Goal: Information Seeking & Learning: Learn about a topic

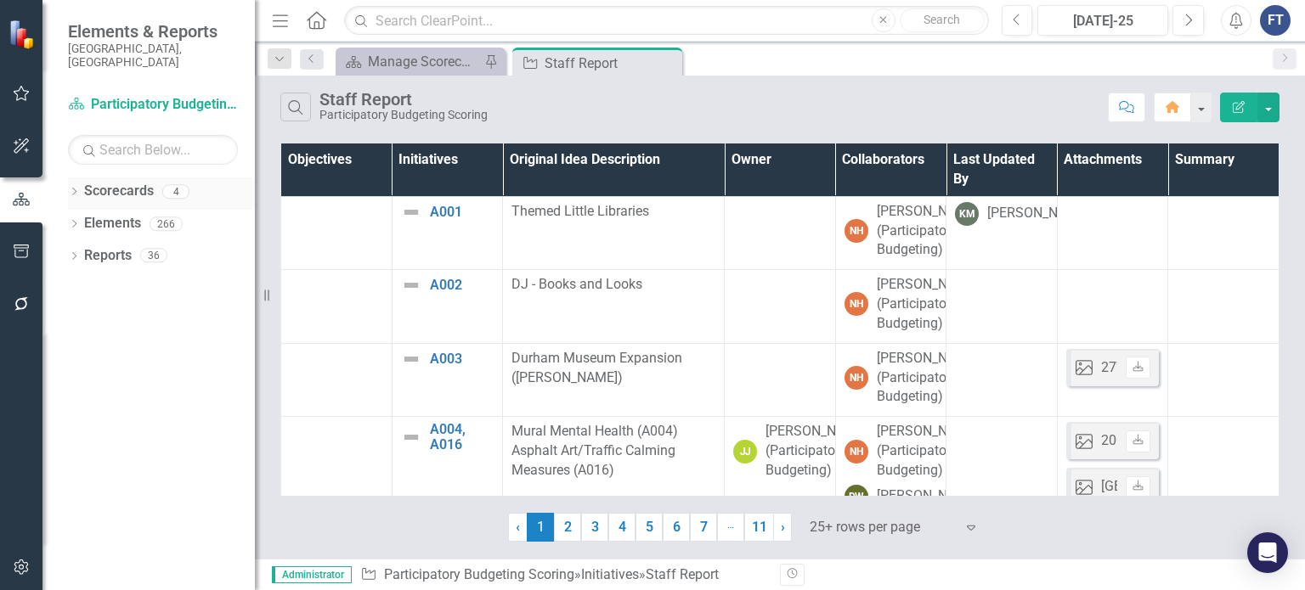
click at [76, 189] on icon "Dropdown" at bounding box center [74, 193] width 12 height 9
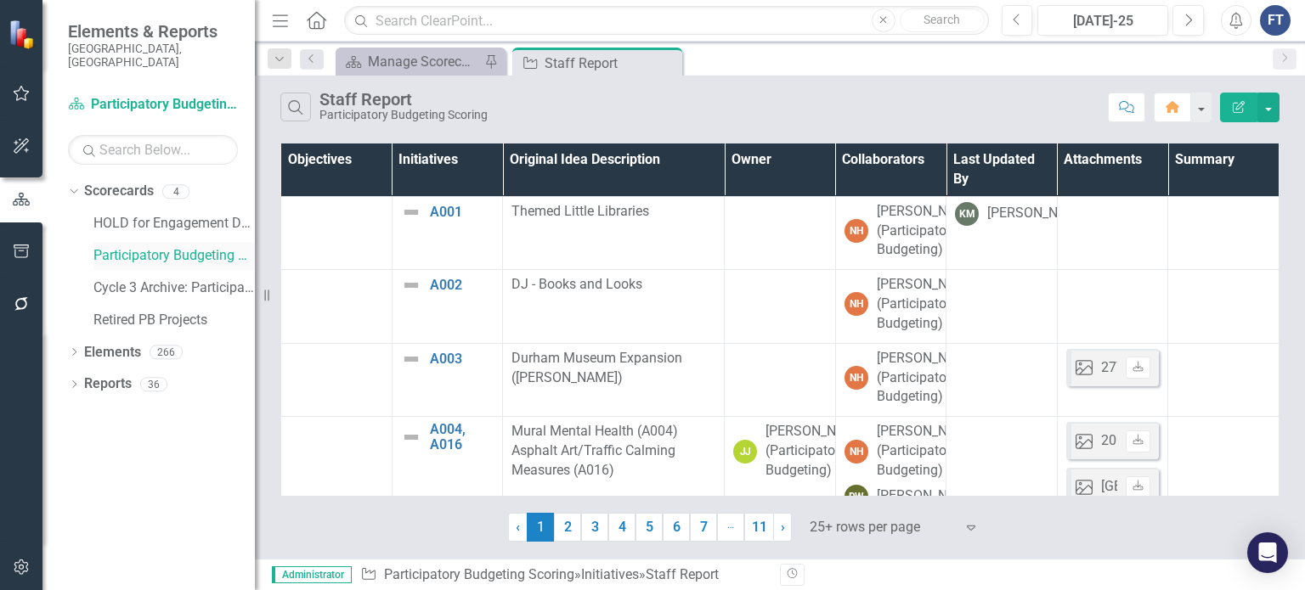
click at [201, 246] on link "Participatory Budgeting Scoring" at bounding box center [173, 256] width 161 height 20
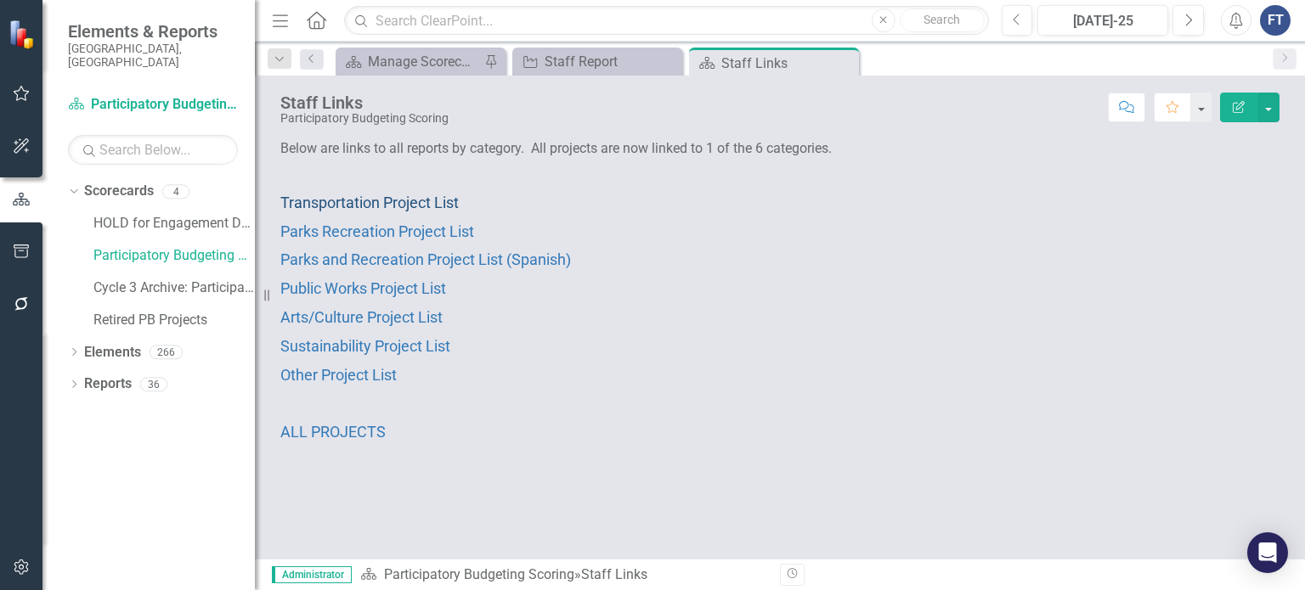
click at [376, 200] on span "Transportation Project List" at bounding box center [369, 203] width 178 height 18
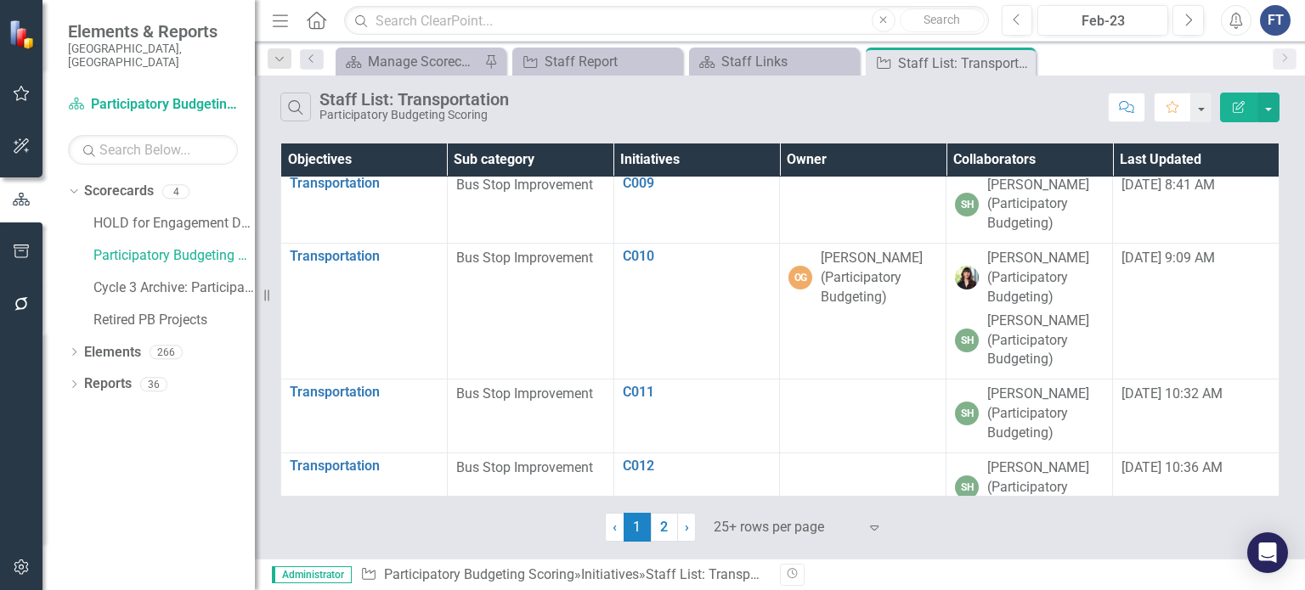
scroll to position [765, 0]
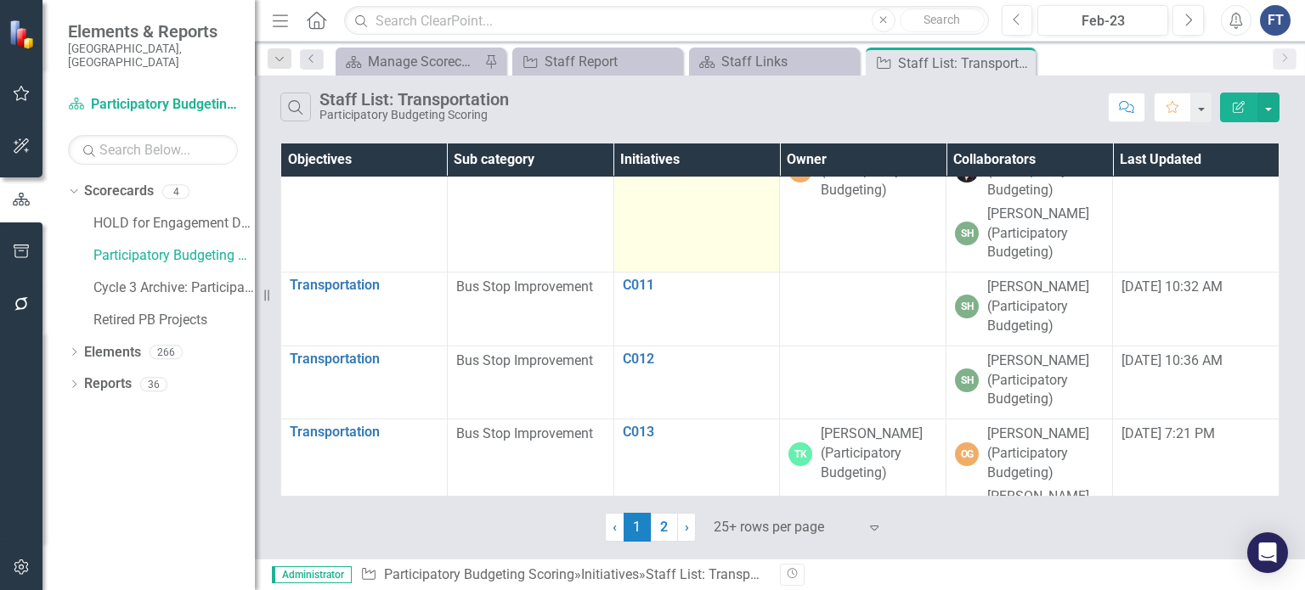
click at [630, 157] on link "C010" at bounding box center [697, 149] width 149 height 15
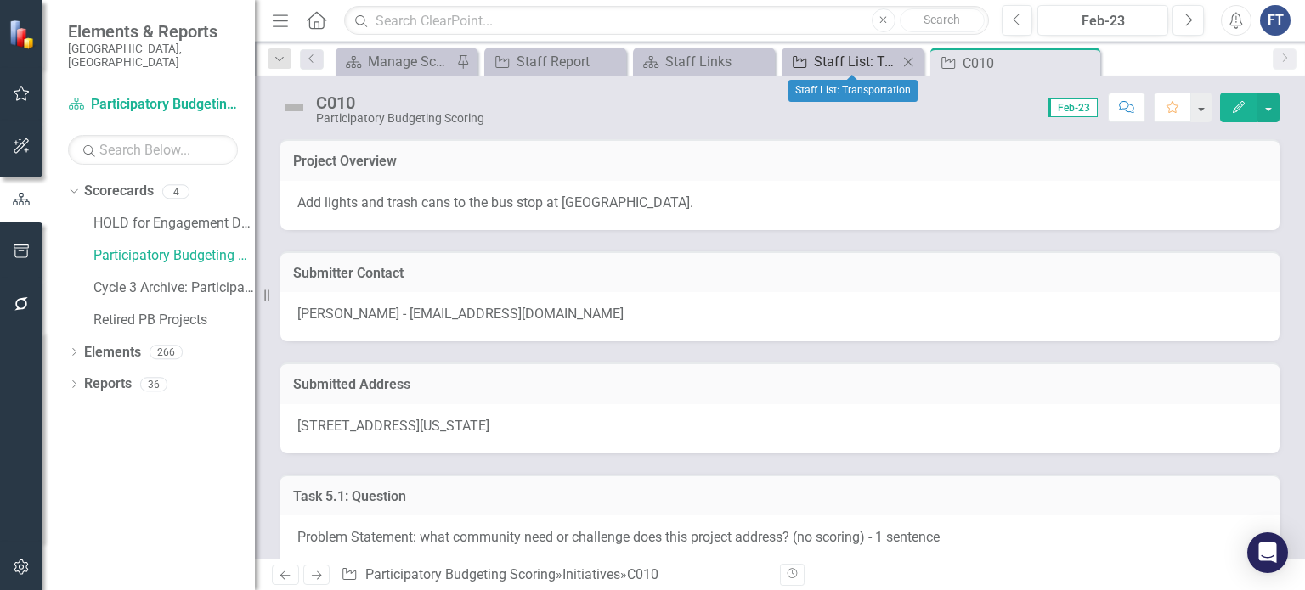
click at [862, 67] on div "Staff List: Transportation" at bounding box center [856, 61] width 84 height 21
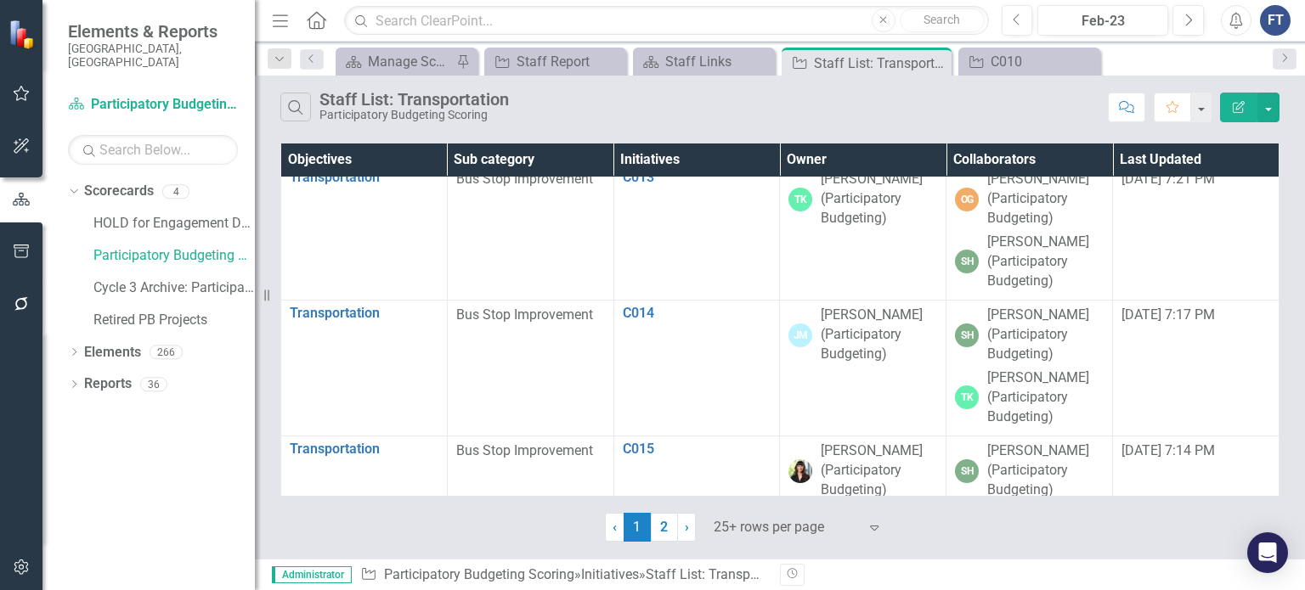
scroll to position [1104, 0]
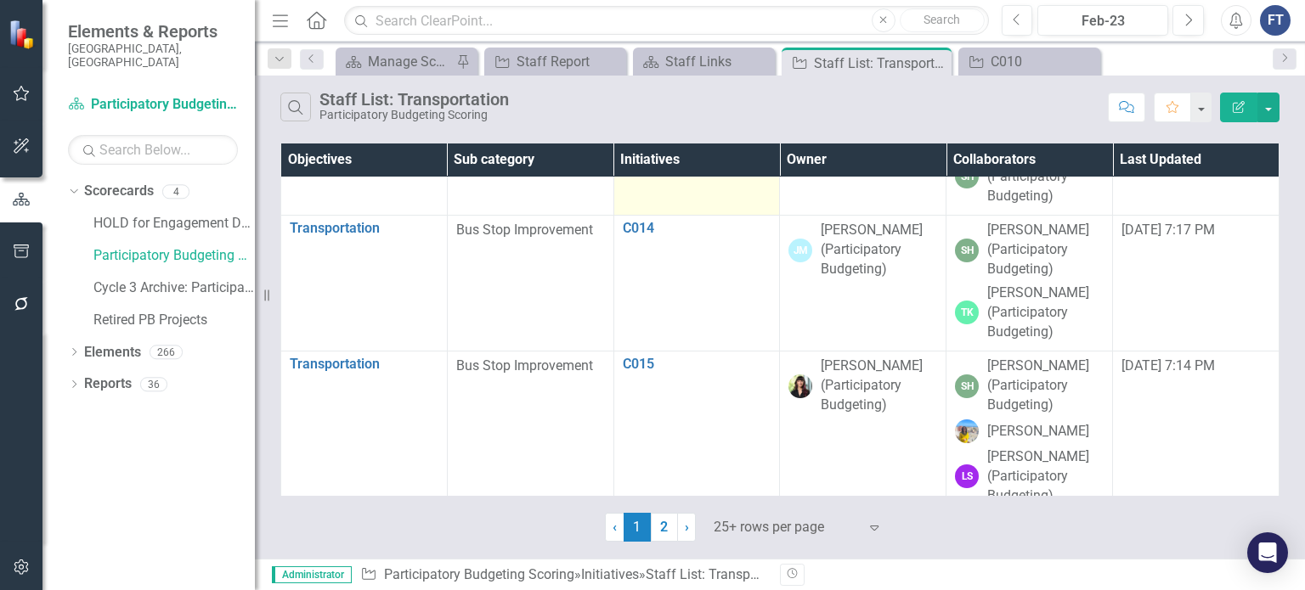
click at [632, 100] on link "C013" at bounding box center [697, 92] width 149 height 15
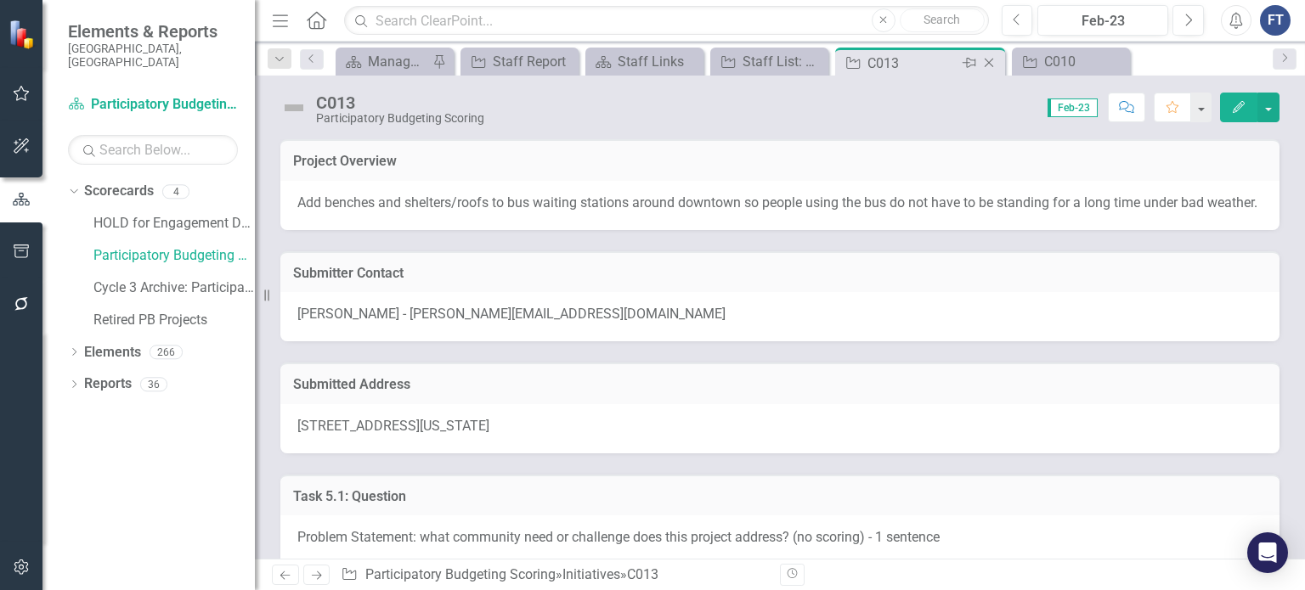
click at [986, 60] on icon at bounding box center [989, 63] width 9 height 9
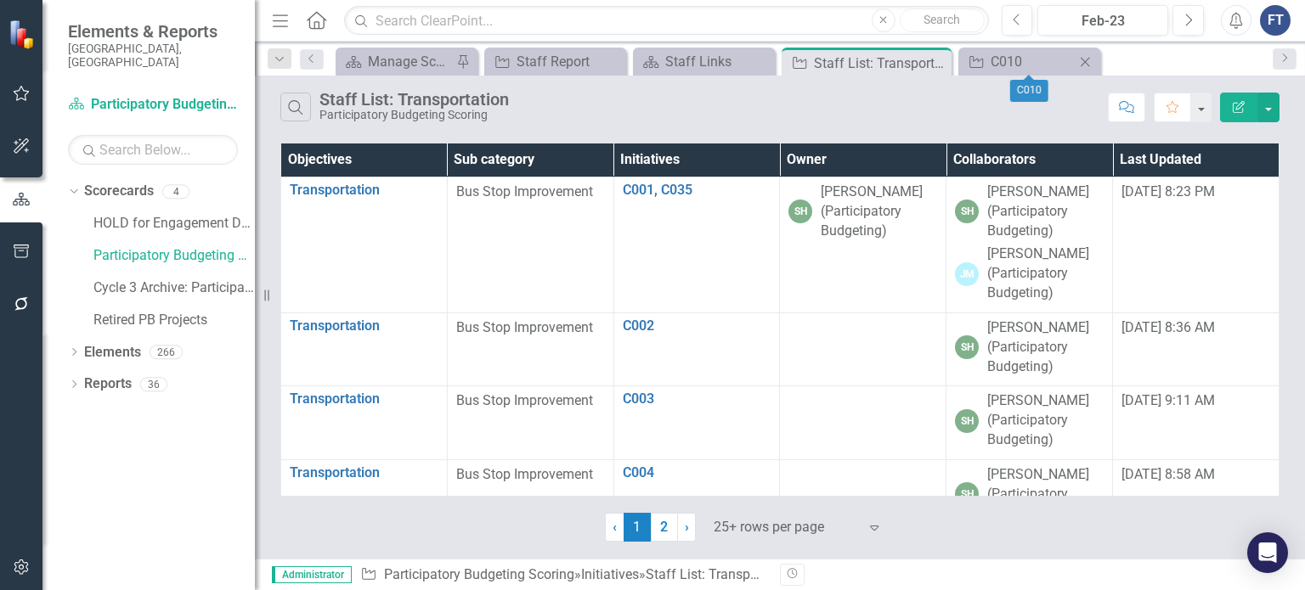
click at [1081, 59] on icon "Close" at bounding box center [1084, 62] width 17 height 14
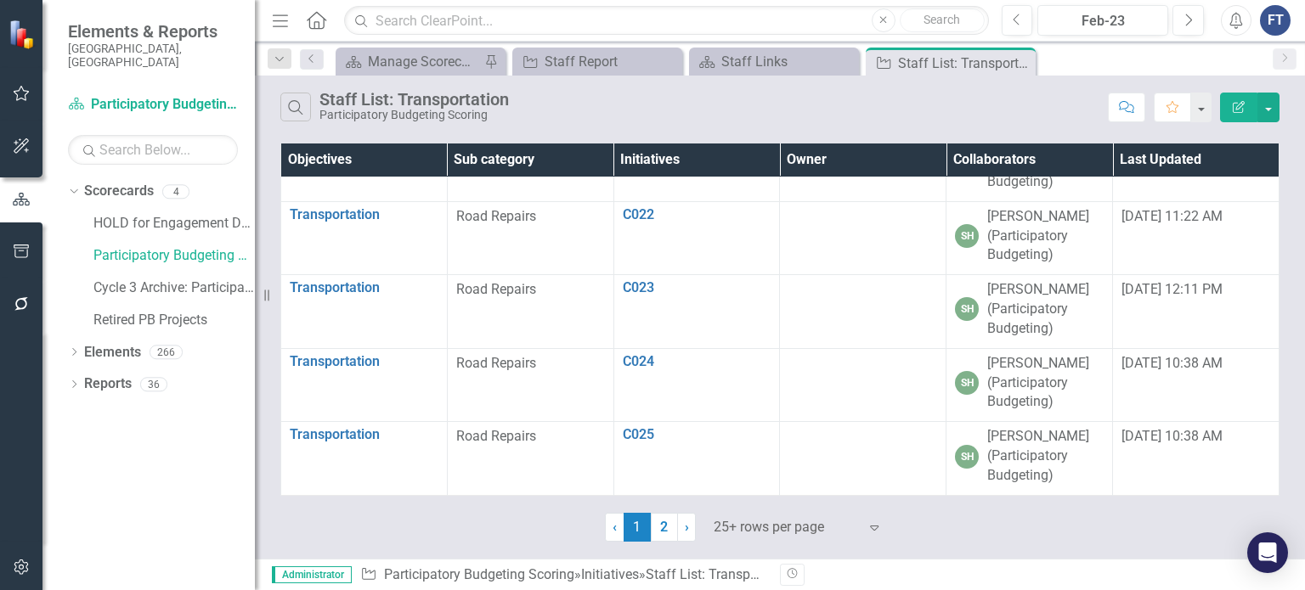
scroll to position [2341, 0]
click at [666, 523] on link "2" at bounding box center [664, 527] width 27 height 29
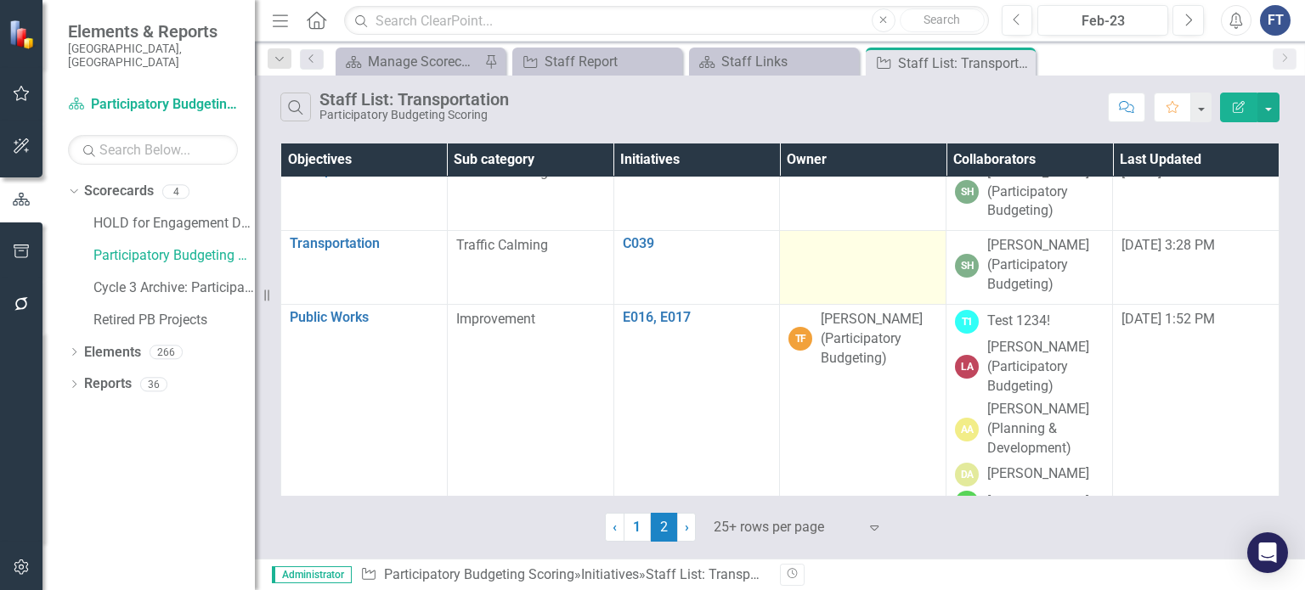
scroll to position [935, 0]
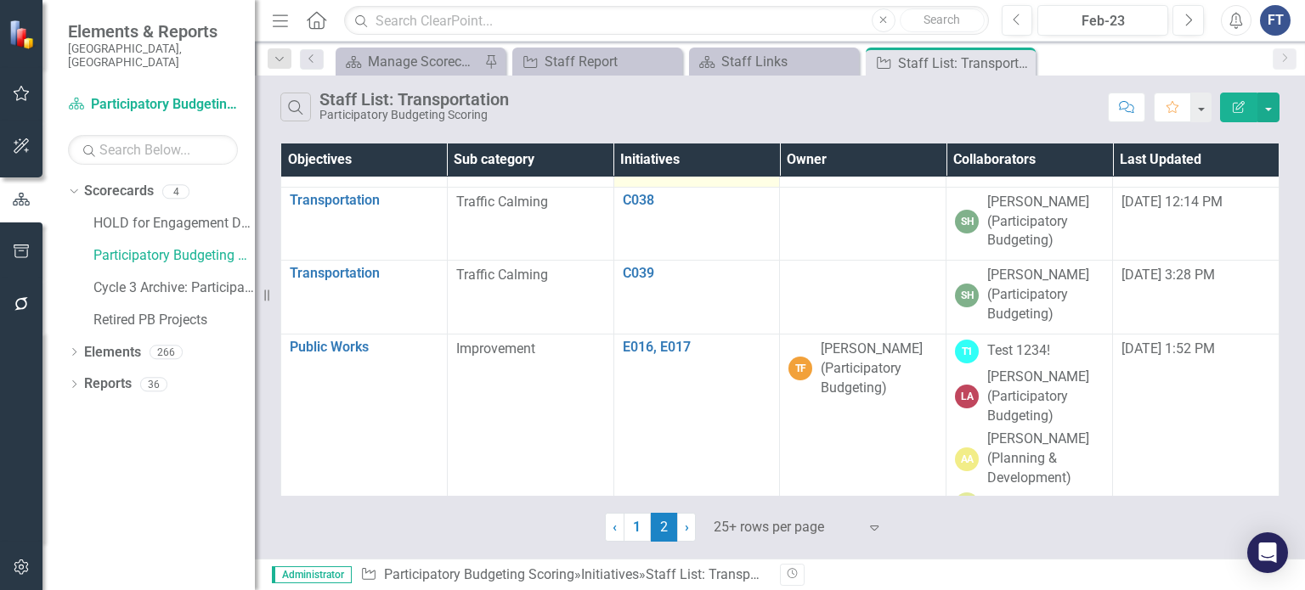
click at [631, 72] on link "C037" at bounding box center [697, 64] width 149 height 15
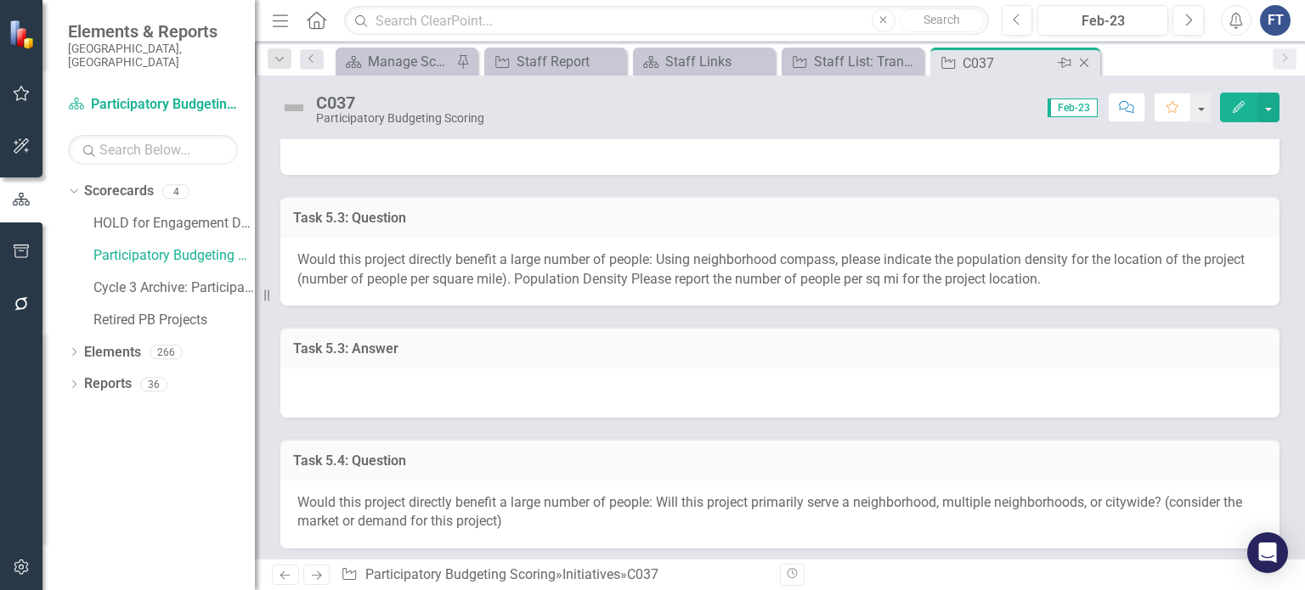
scroll to position [595, 0]
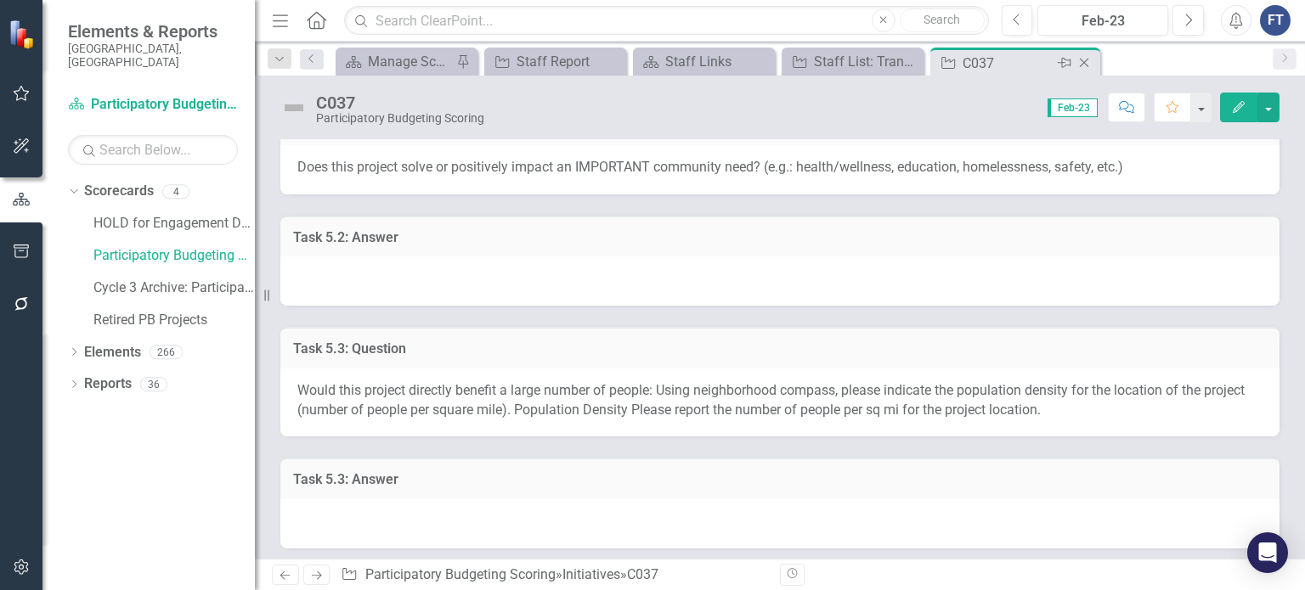
click at [1087, 64] on icon "Close" at bounding box center [1084, 63] width 17 height 14
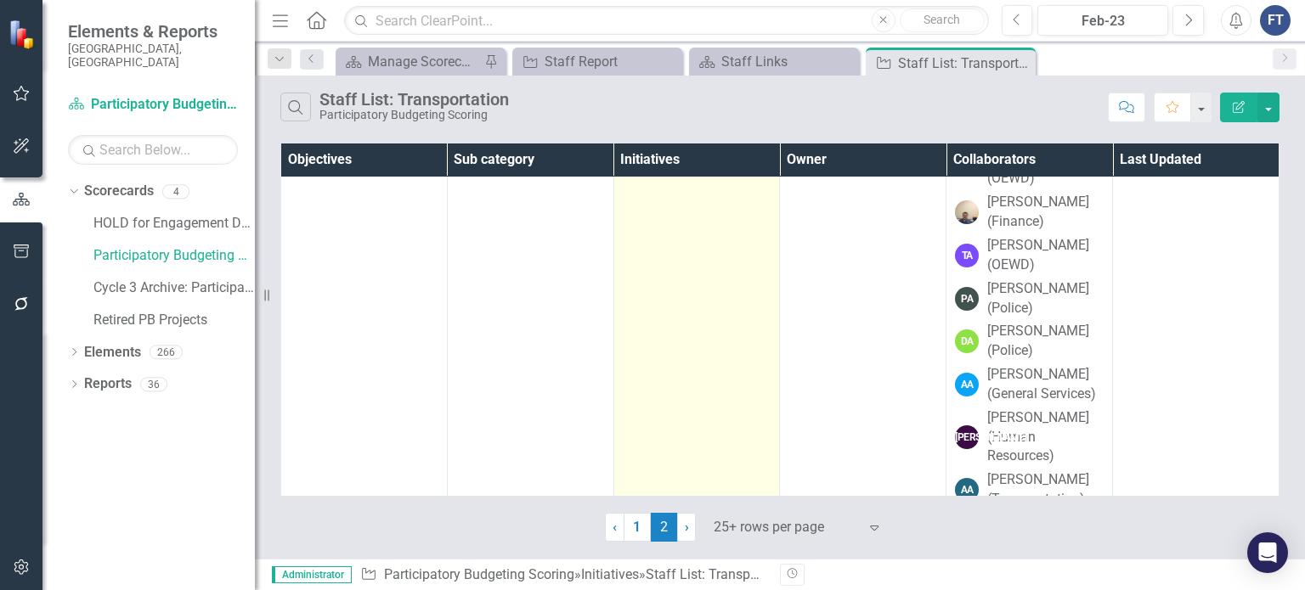
scroll to position [1614, 0]
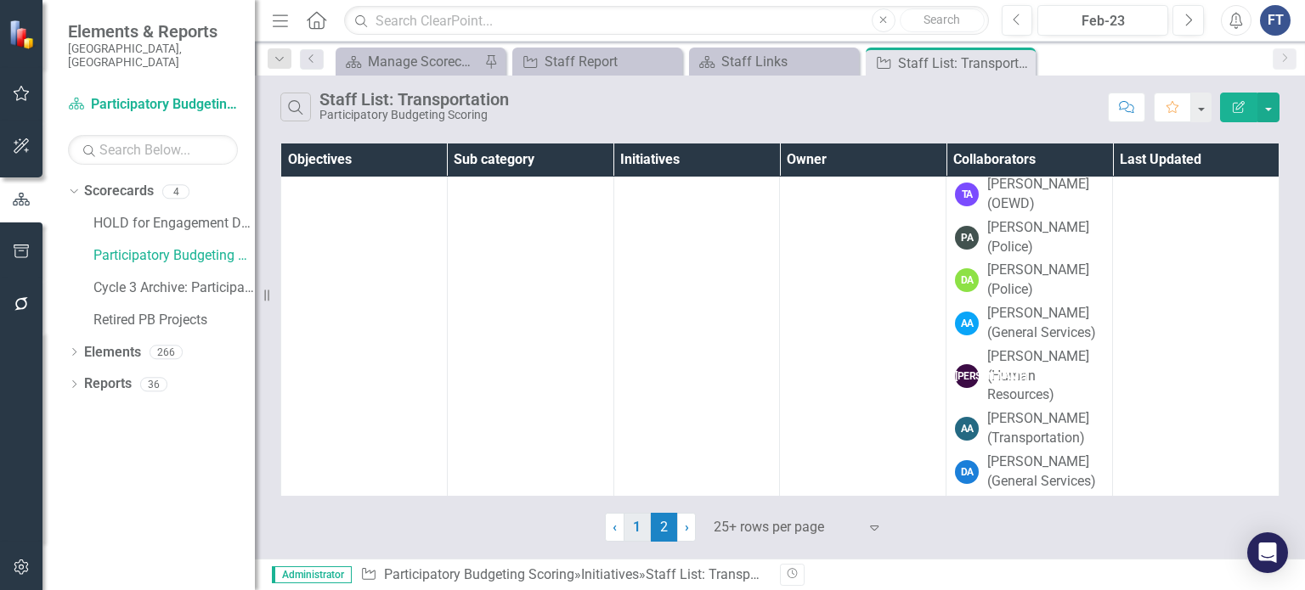
click at [638, 526] on link "1" at bounding box center [637, 527] width 27 height 29
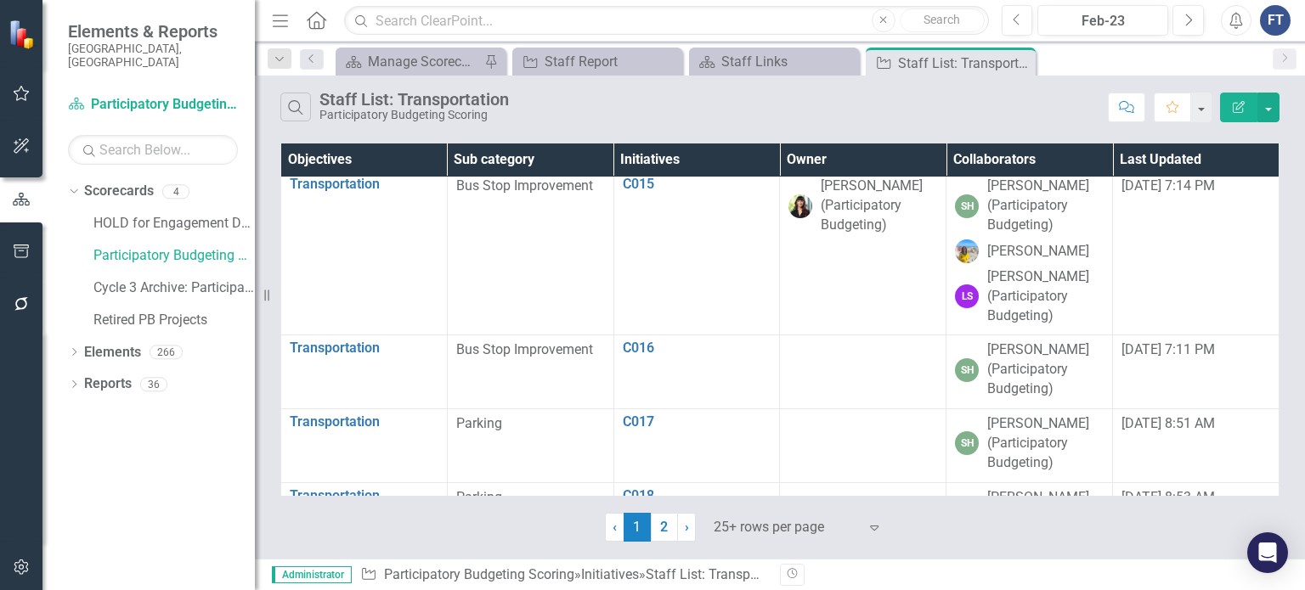
scroll to position [1359, 0]
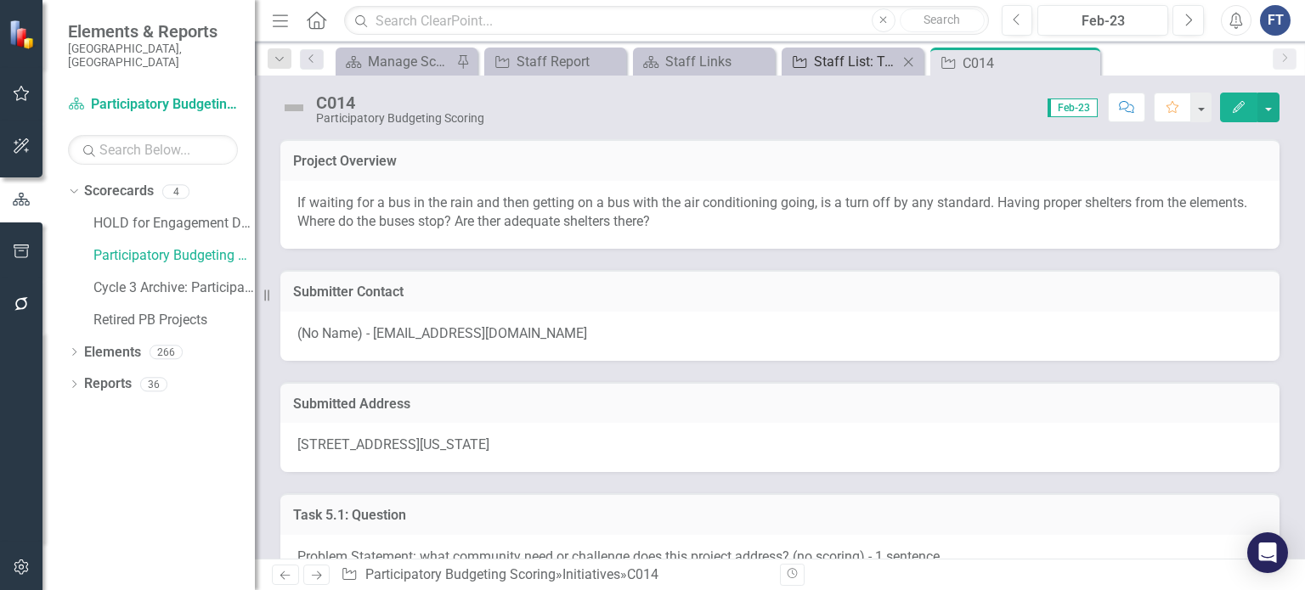
click at [823, 54] on div "Staff List: Transportation" at bounding box center [856, 61] width 84 height 21
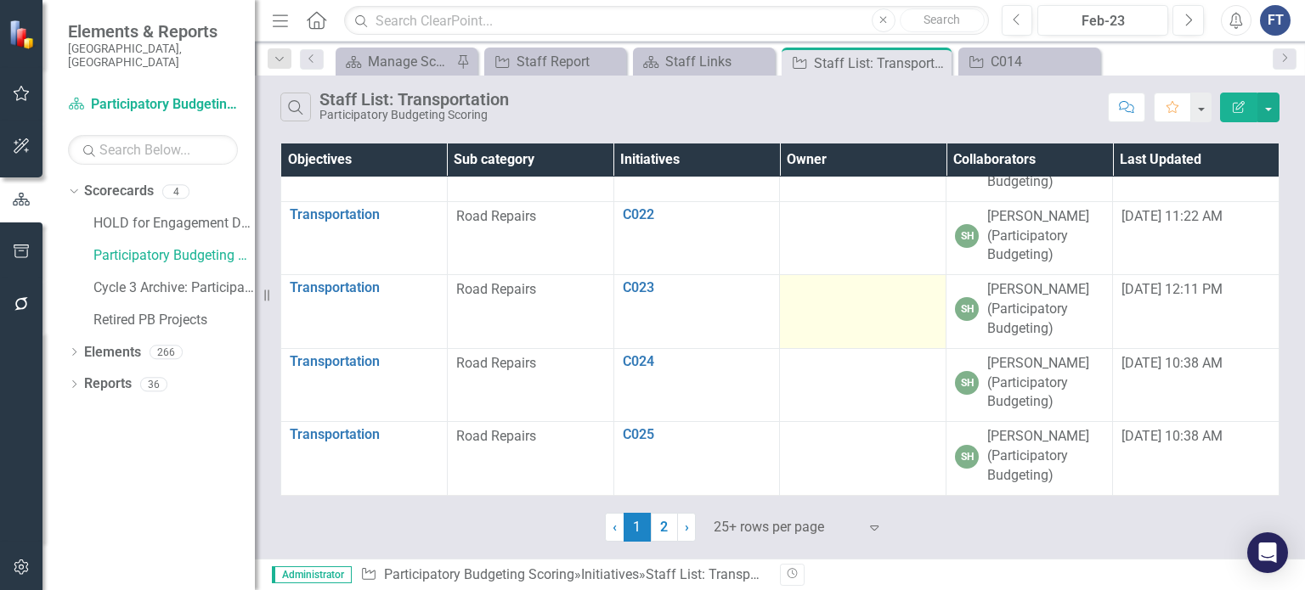
scroll to position [2341, 0]
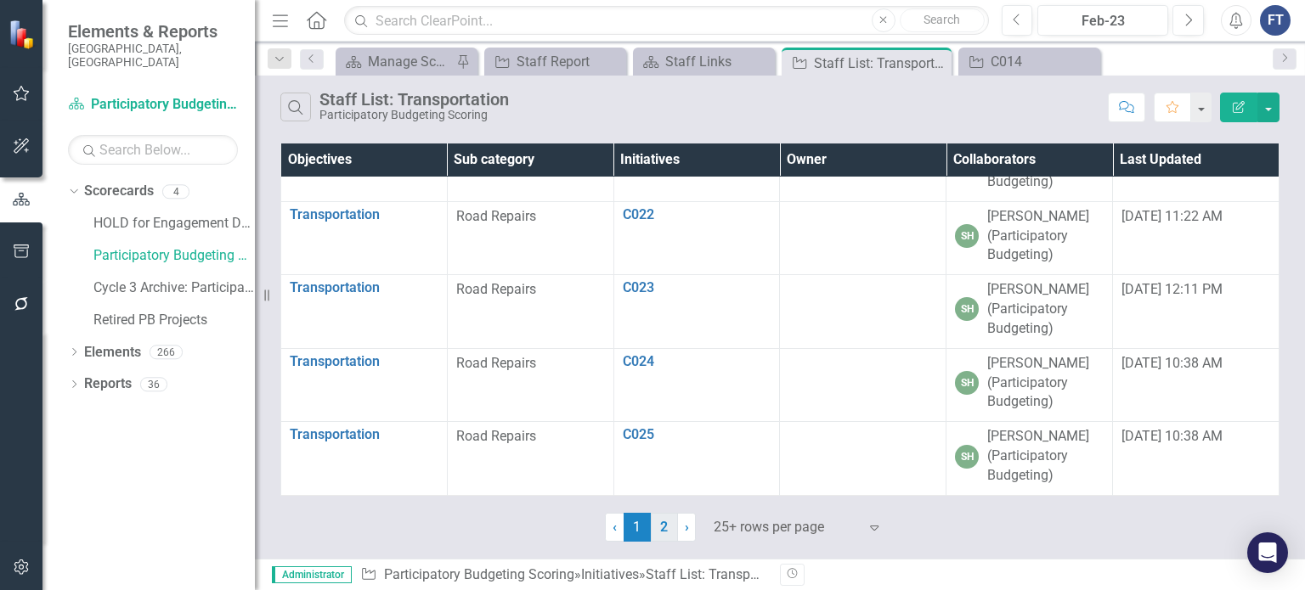
click at [667, 524] on link "2" at bounding box center [664, 527] width 27 height 29
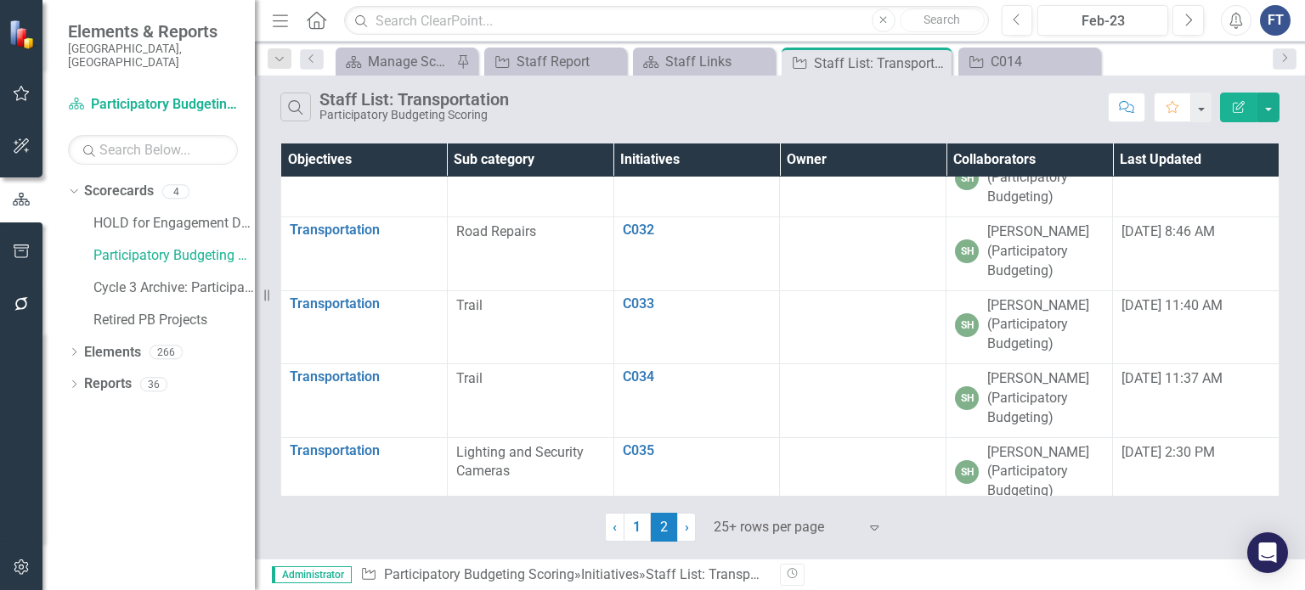
scroll to position [340, 0]
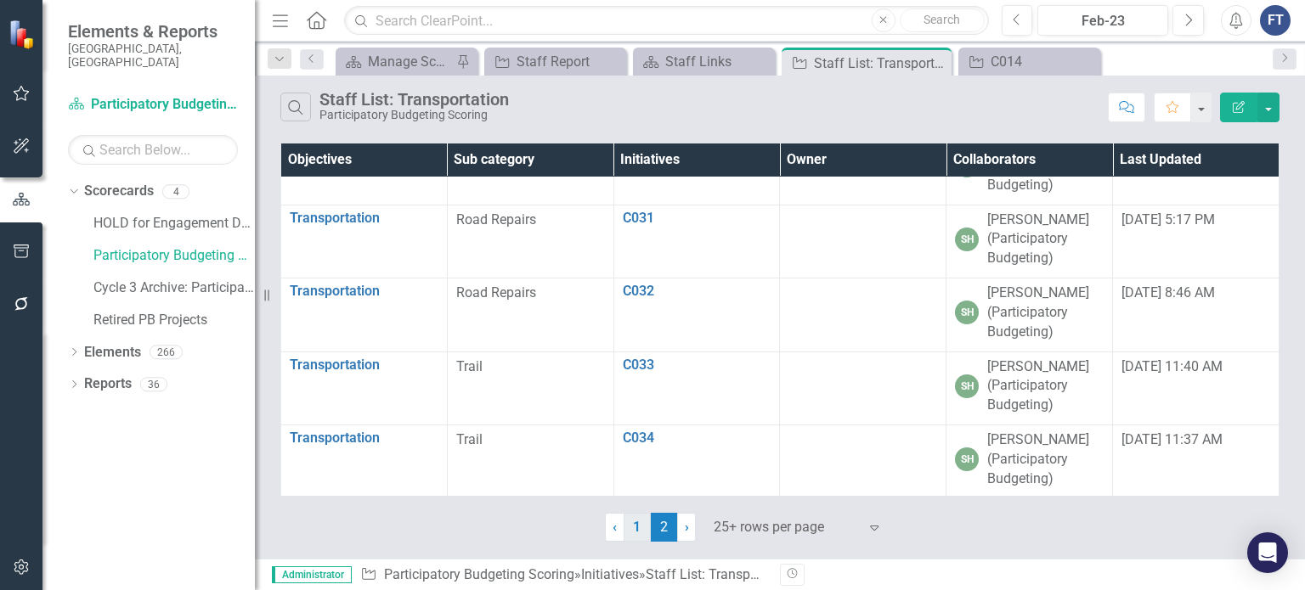
click at [631, 530] on link "1" at bounding box center [637, 527] width 27 height 29
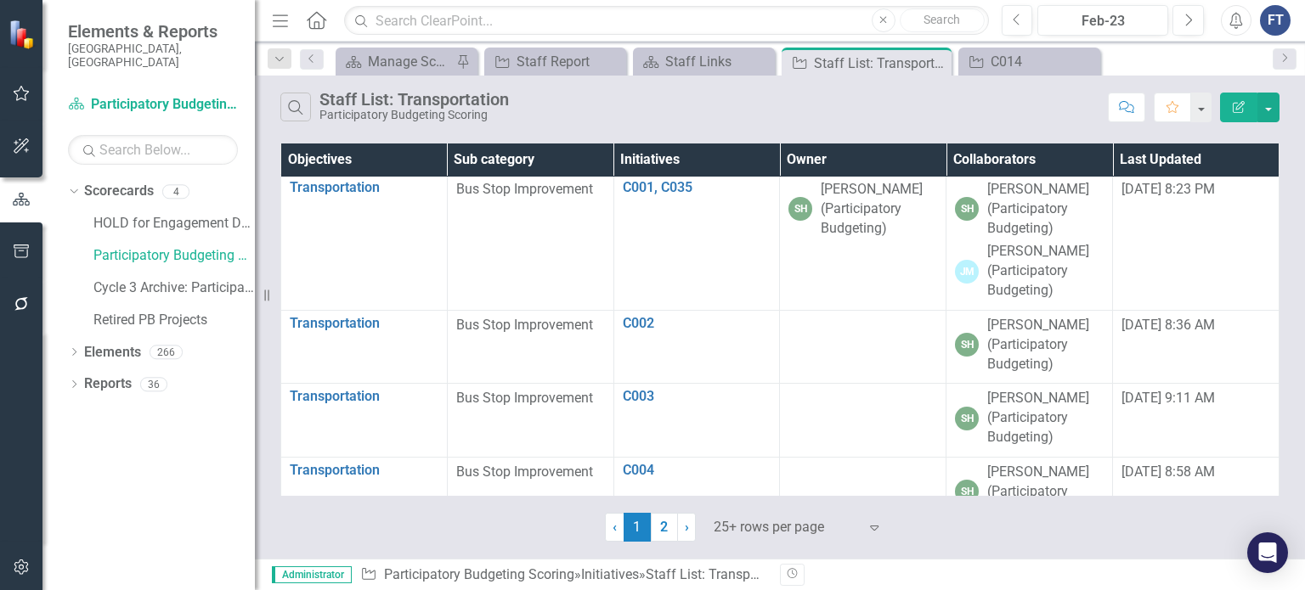
scroll to position [0, 0]
click at [663, 532] on link "2" at bounding box center [664, 527] width 27 height 29
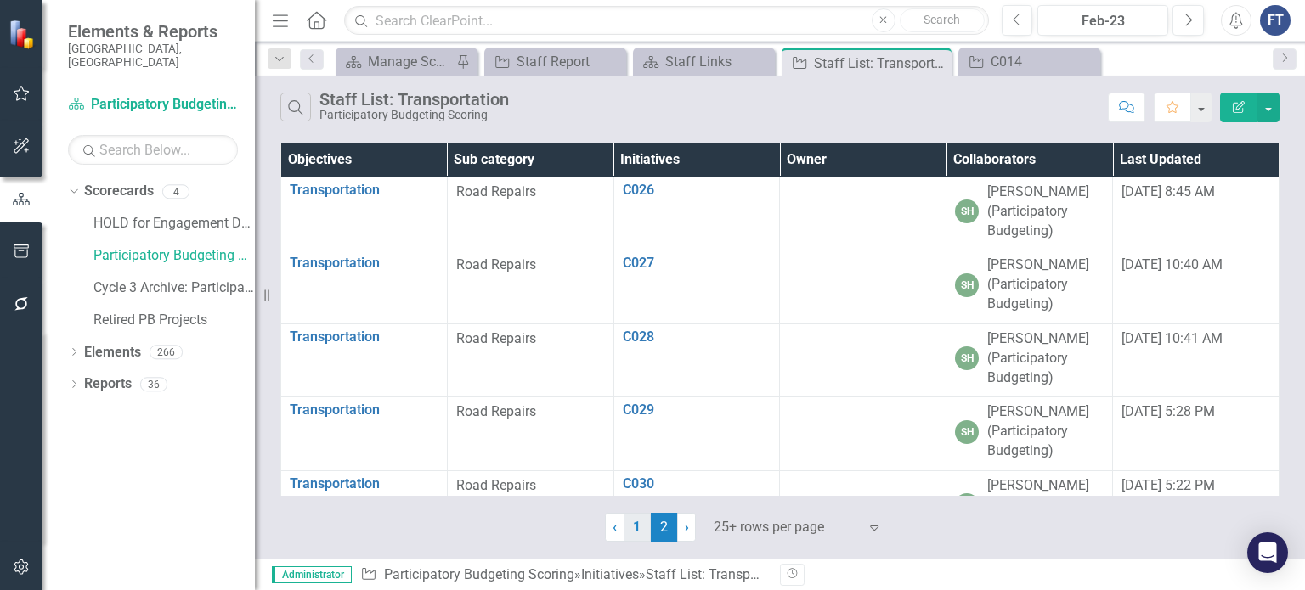
click at [632, 528] on link "1" at bounding box center [637, 527] width 27 height 29
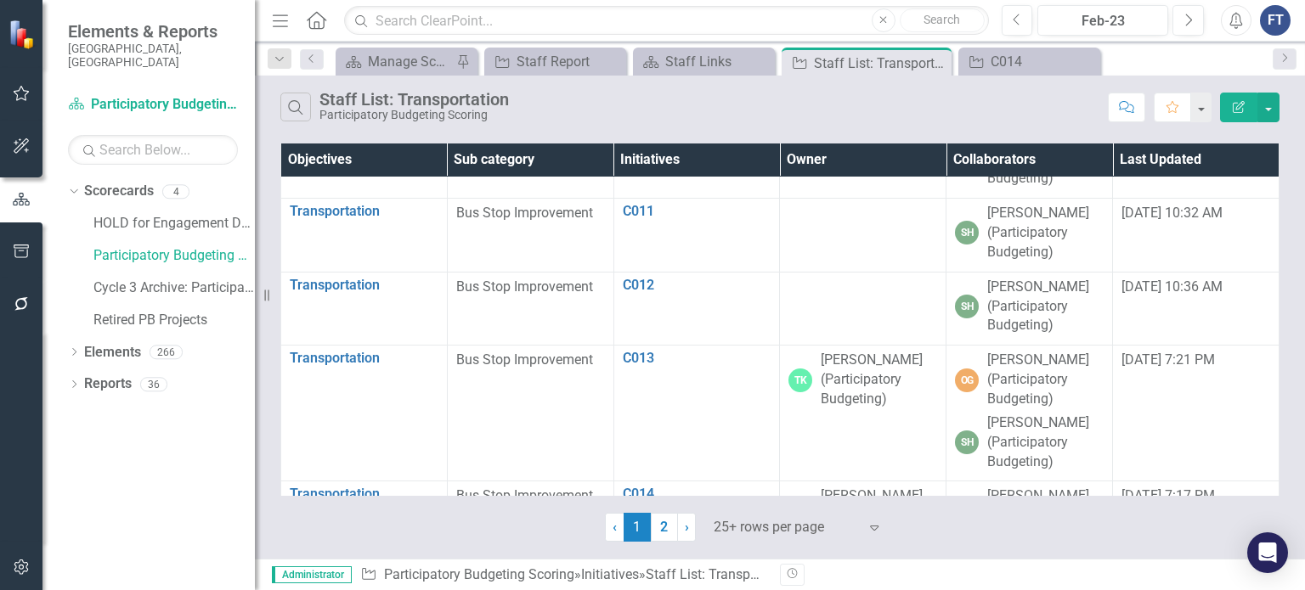
scroll to position [850, 0]
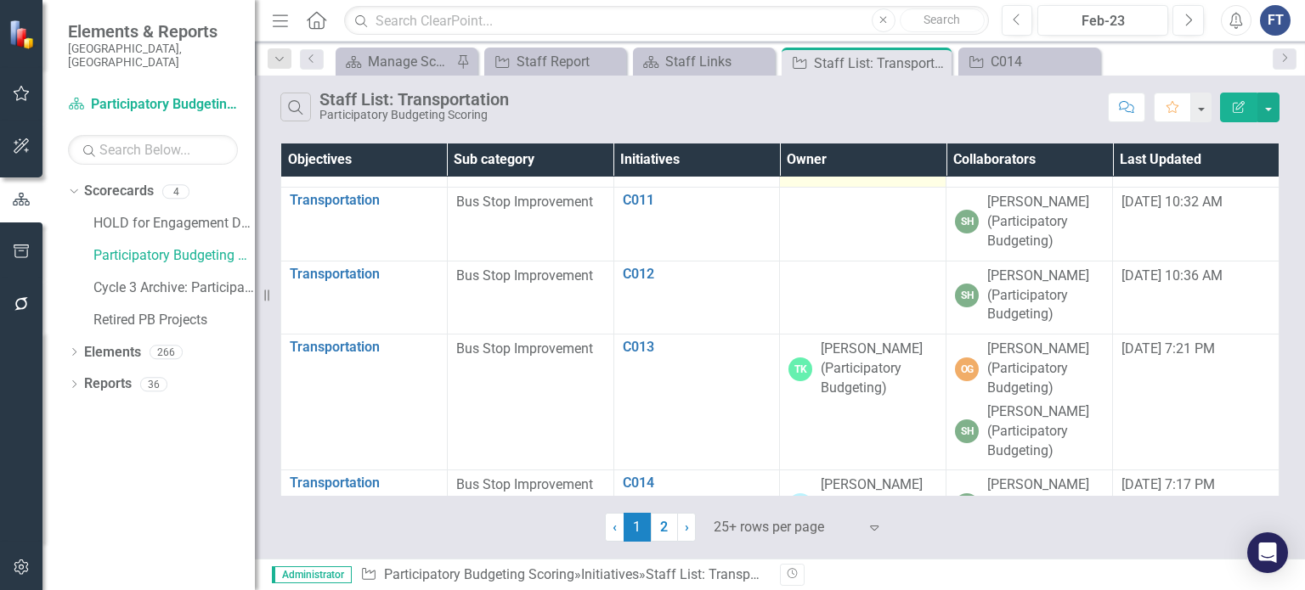
click at [856, 116] on div "[PERSON_NAME] (Participatory Budgeting)" at bounding box center [879, 86] width 116 height 59
click at [867, 116] on div "[PERSON_NAME] (Participatory Budgeting)" at bounding box center [879, 86] width 116 height 59
click at [649, 72] on link "C010" at bounding box center [697, 64] width 149 height 15
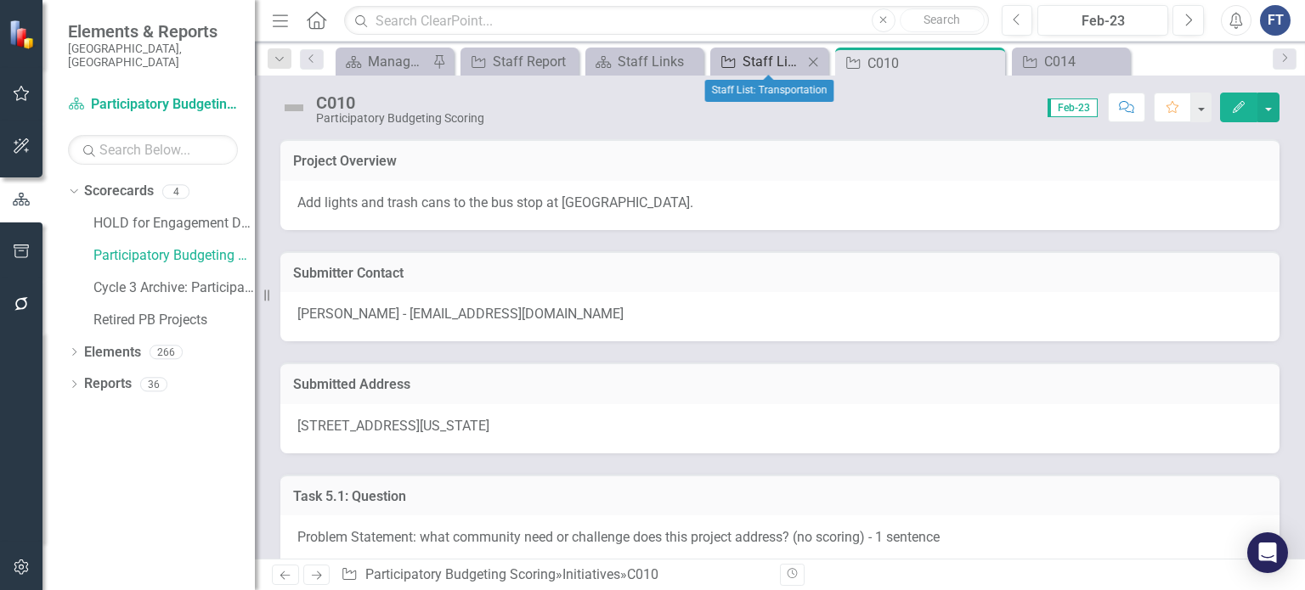
click at [785, 59] on div "Staff List: Transportation" at bounding box center [773, 61] width 60 height 21
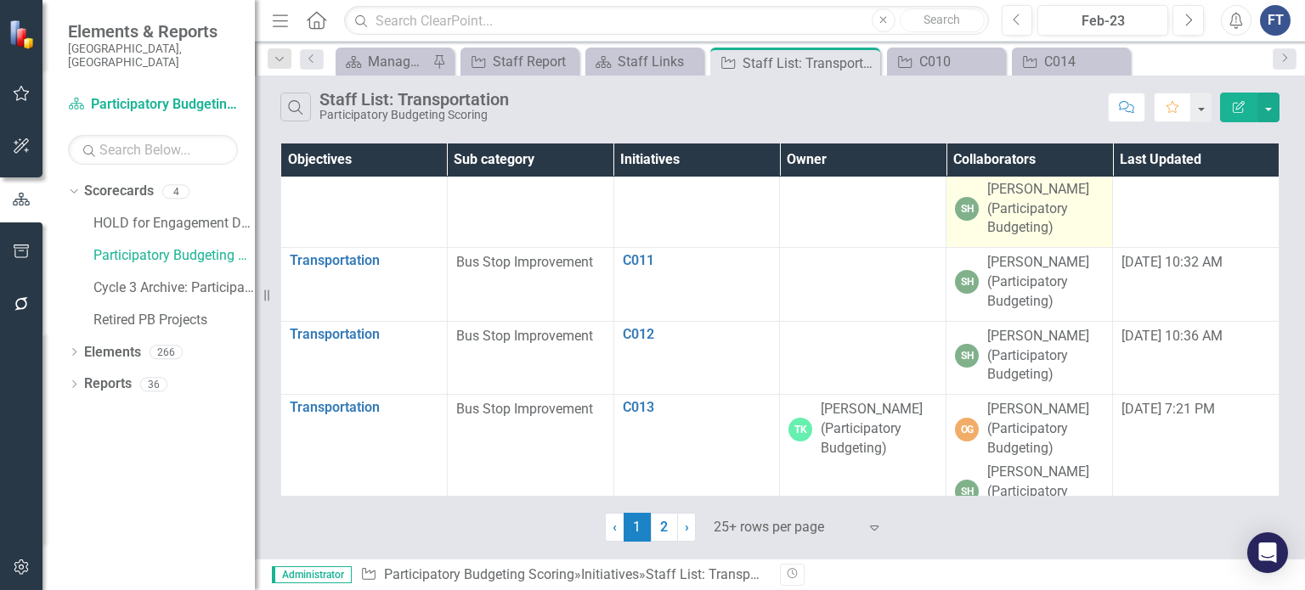
scroll to position [765, 0]
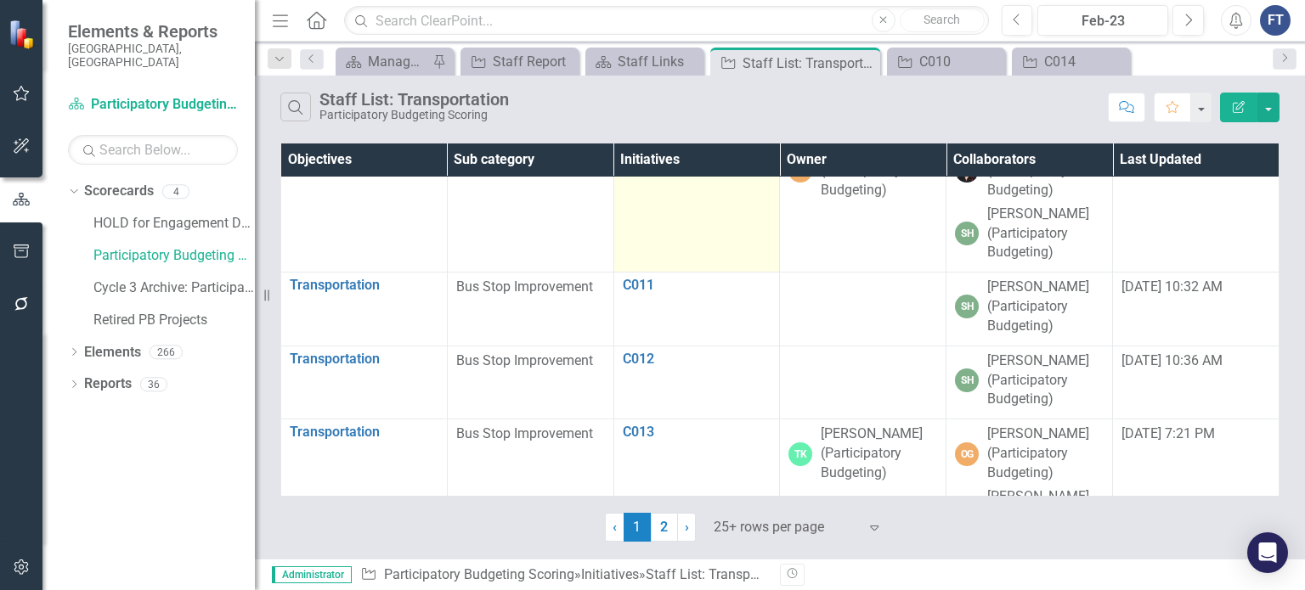
click at [633, 157] on link "C010" at bounding box center [697, 149] width 149 height 15
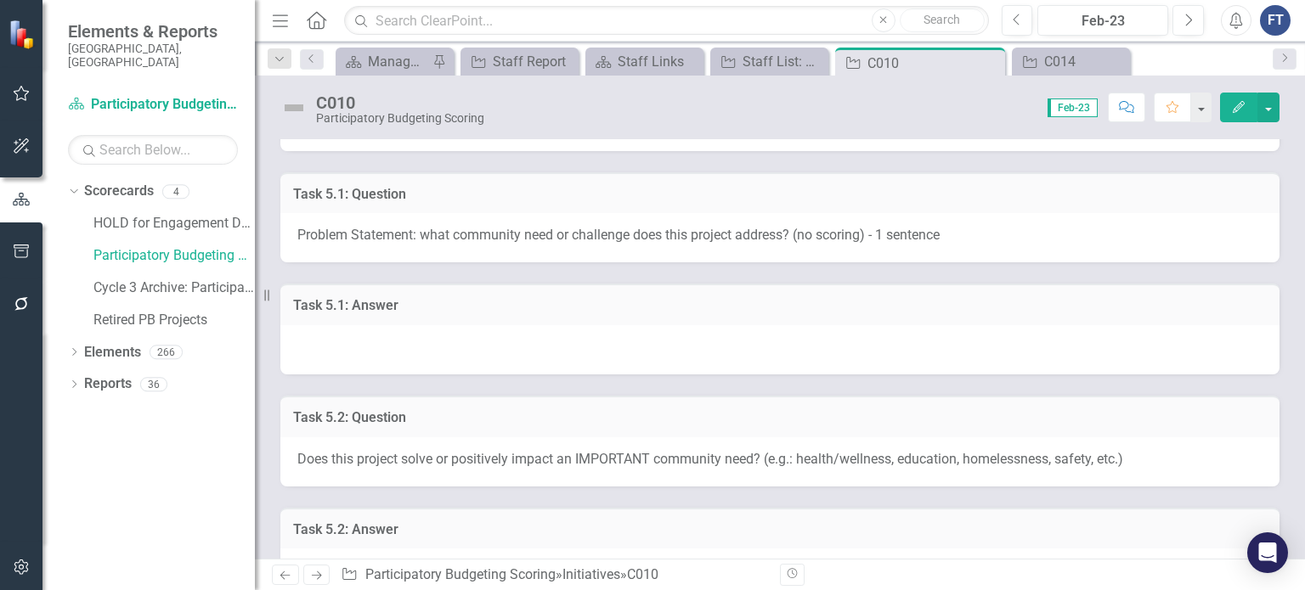
scroll to position [425, 0]
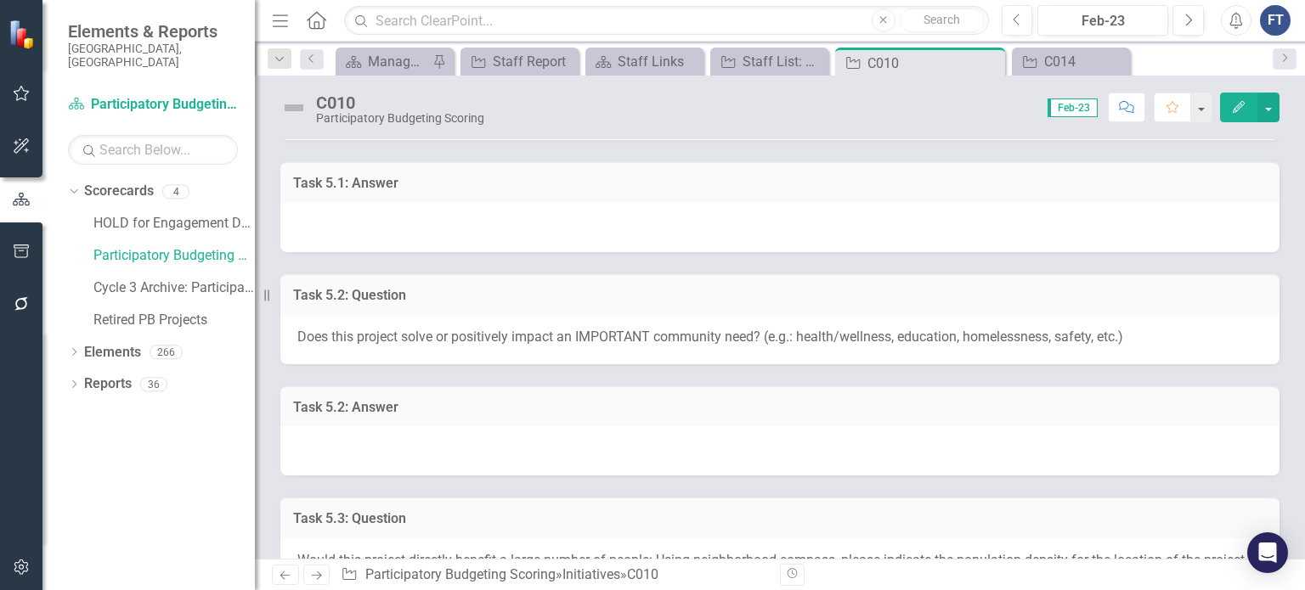
click at [367, 235] on div at bounding box center [779, 227] width 999 height 49
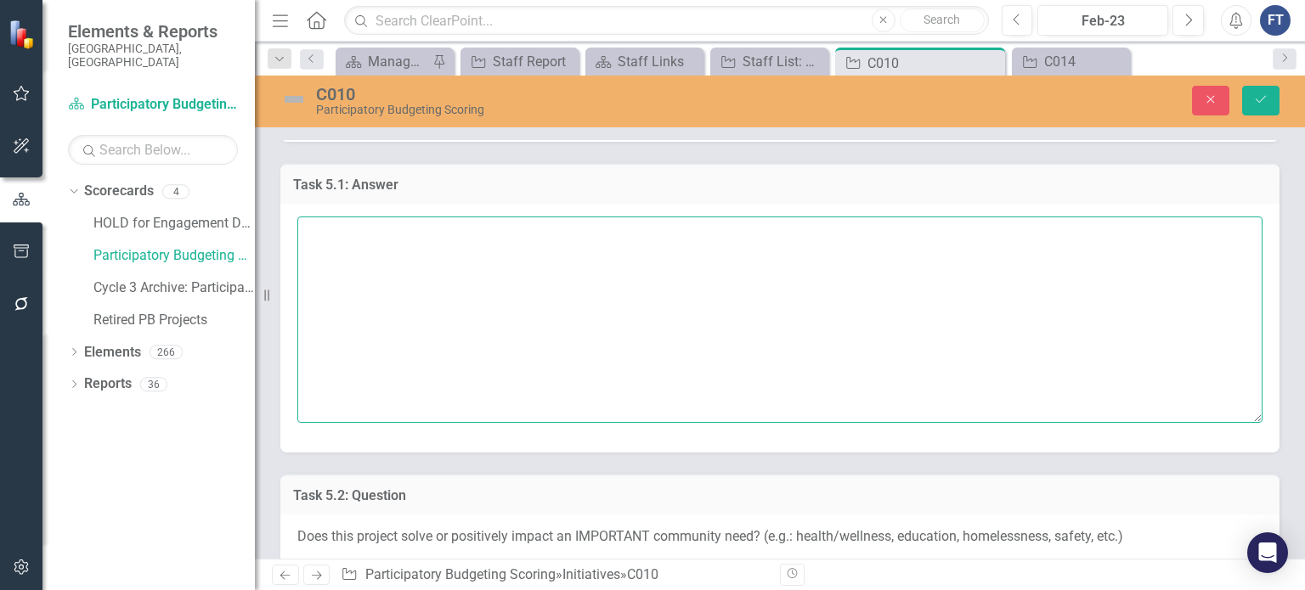
click at [373, 247] on textarea at bounding box center [779, 320] width 965 height 206
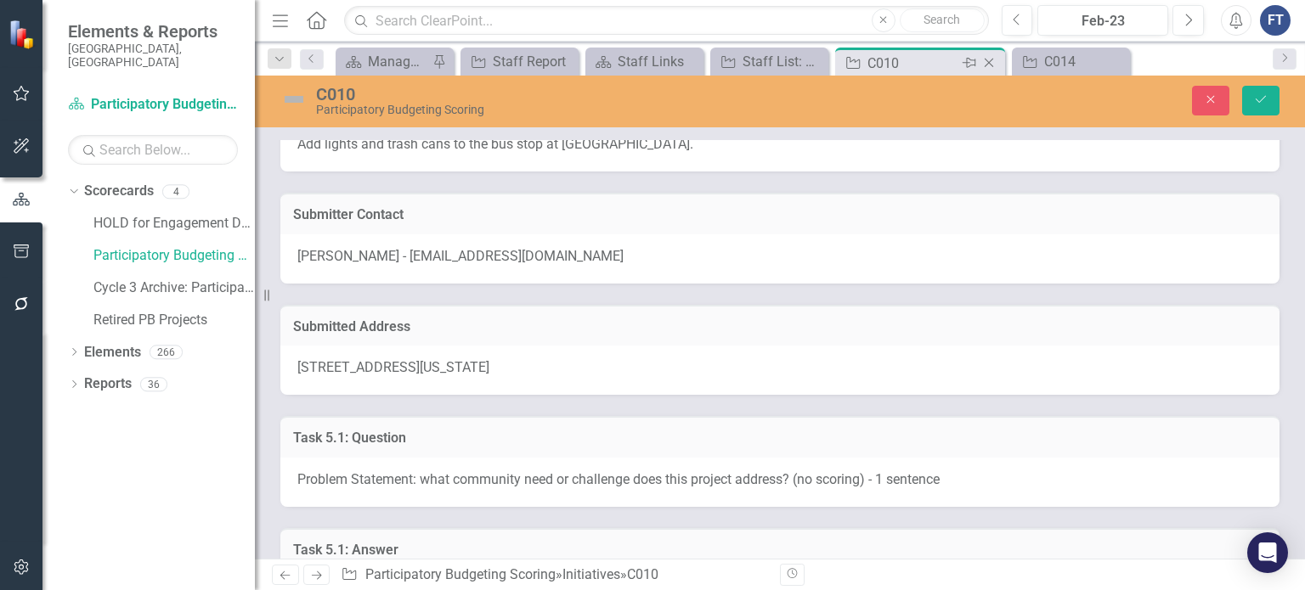
scroll to position [0, 0]
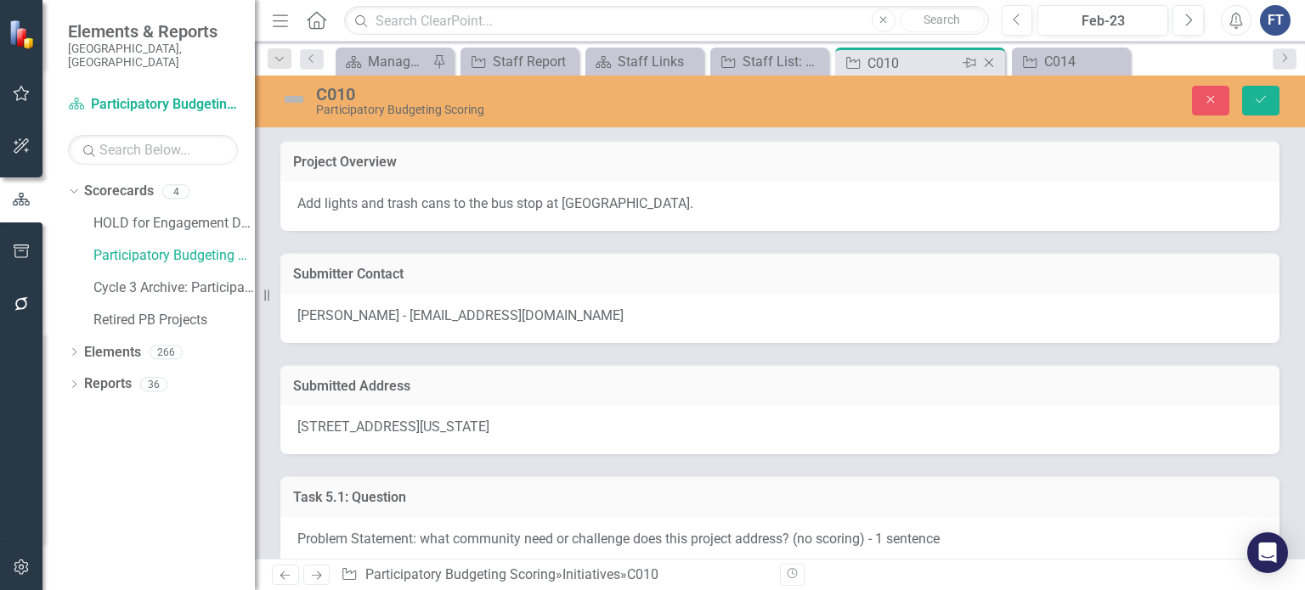
click at [986, 59] on icon "Close" at bounding box center [988, 63] width 17 height 14
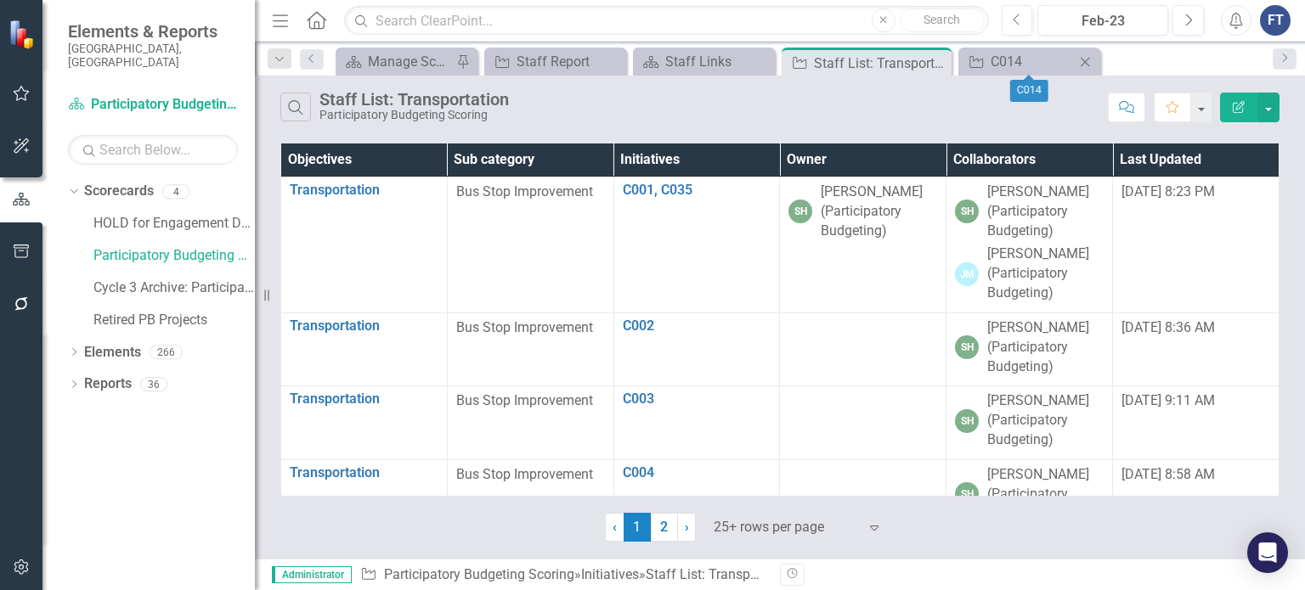
click at [1087, 64] on icon "Close" at bounding box center [1084, 62] width 17 height 14
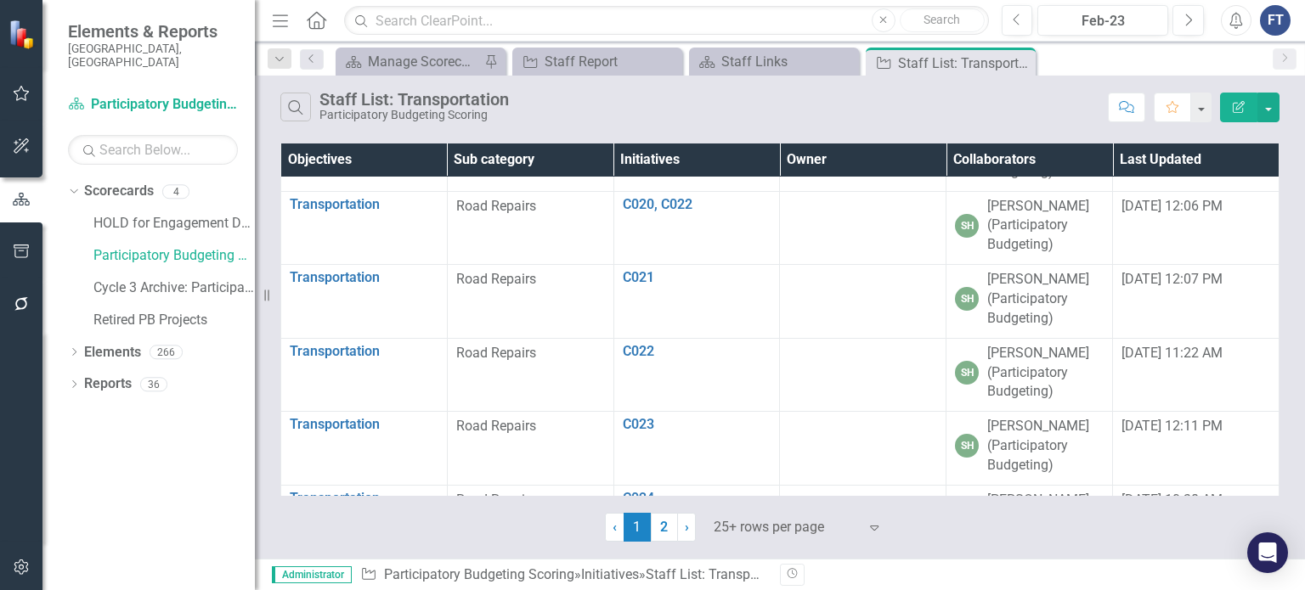
scroll to position [1491, 0]
